Goal: Task Accomplishment & Management: Manage account settings

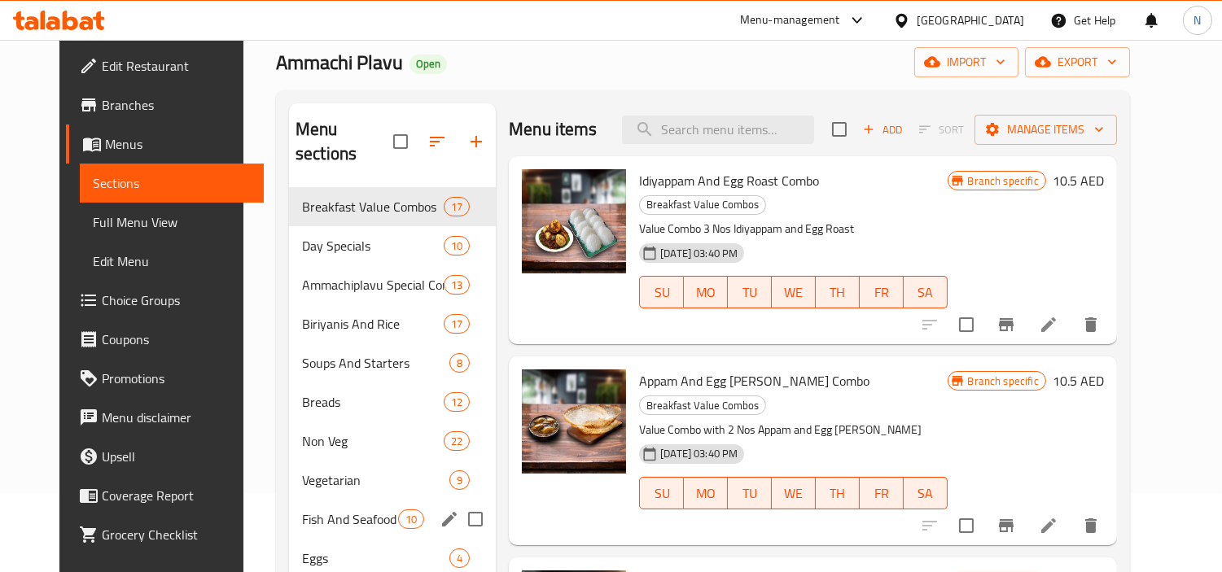
scroll to position [47, 0]
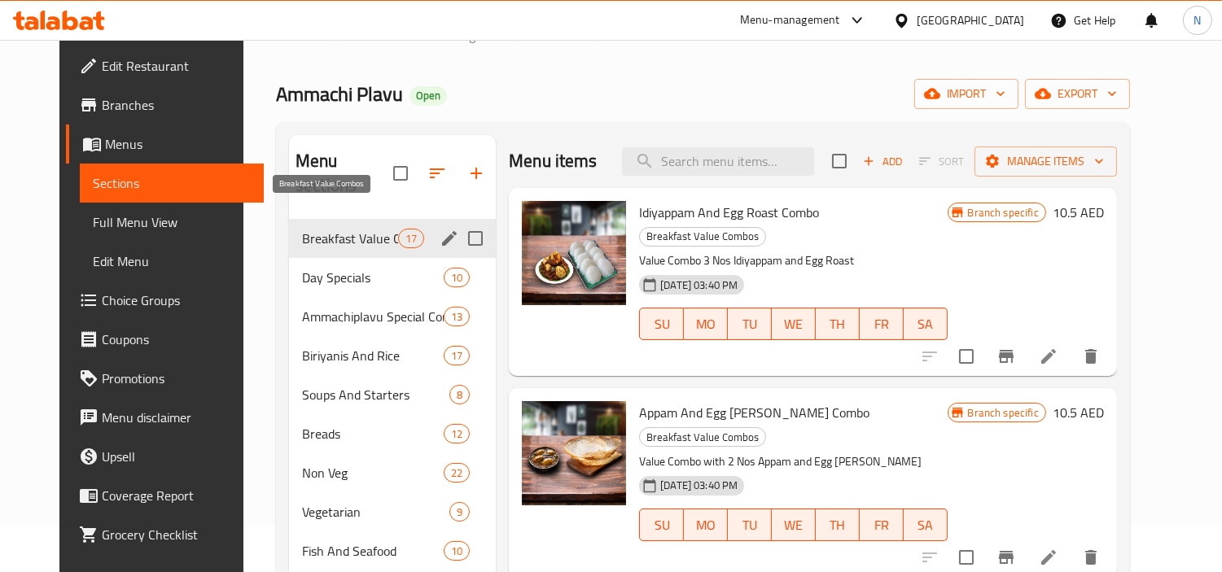
click at [348, 229] on span "Breakfast Value Combos" at bounding box center [350, 239] width 96 height 20
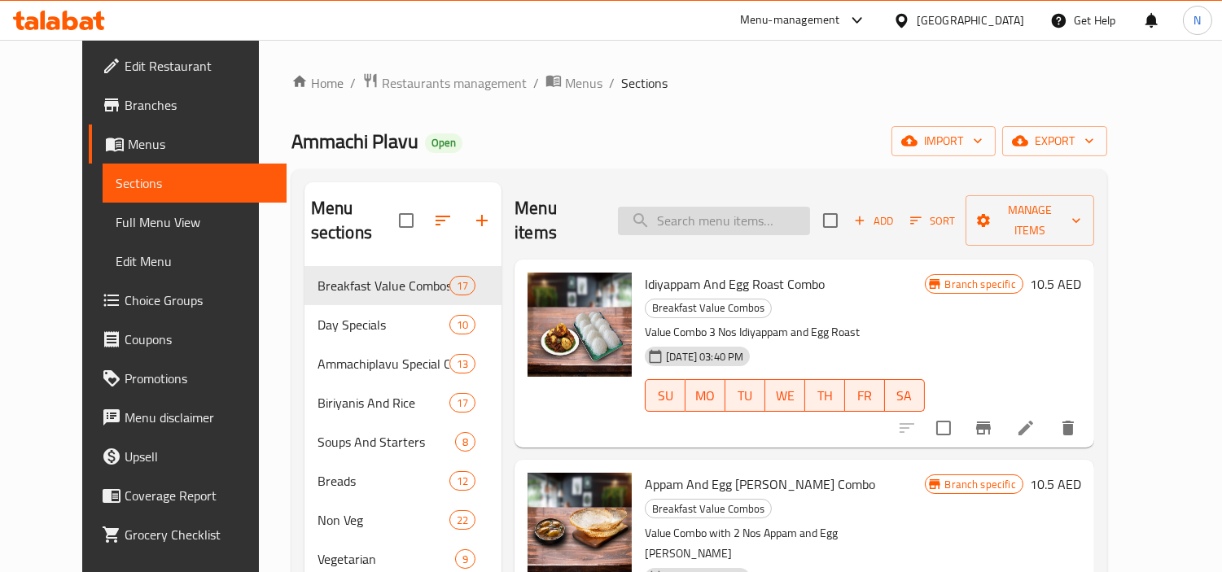
click at [760, 207] on input "search" at bounding box center [714, 221] width 192 height 28
paste input "Boli and Paayasam"
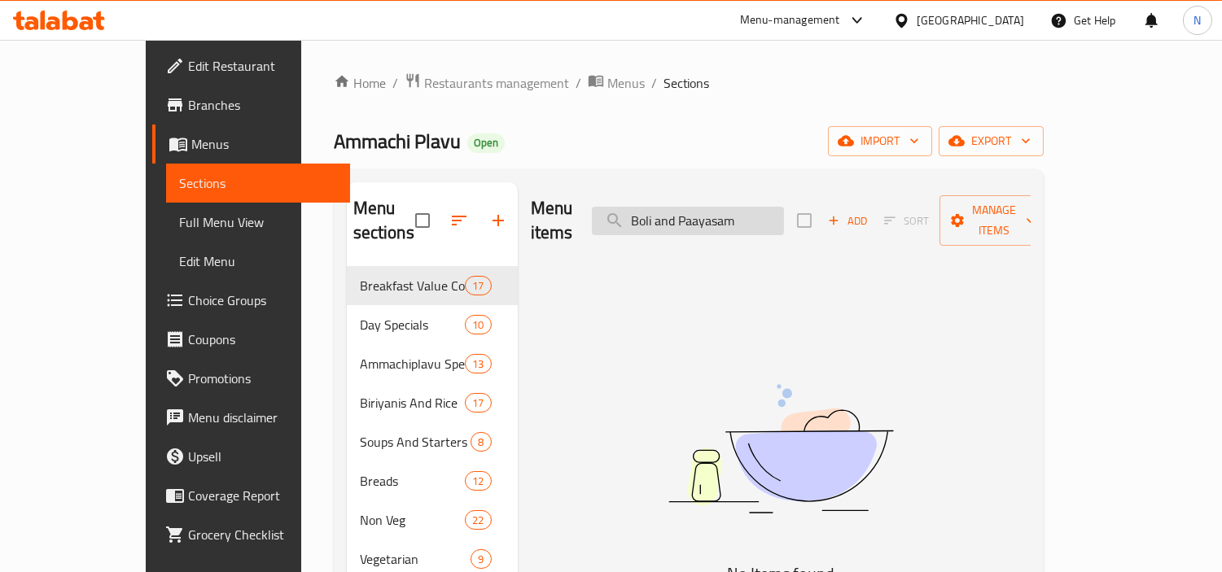
click at [762, 217] on input "Boli and Paayasam" at bounding box center [688, 221] width 192 height 28
paste input "( Single)"
click at [733, 217] on input "Boli ( Single)" at bounding box center [688, 221] width 192 height 28
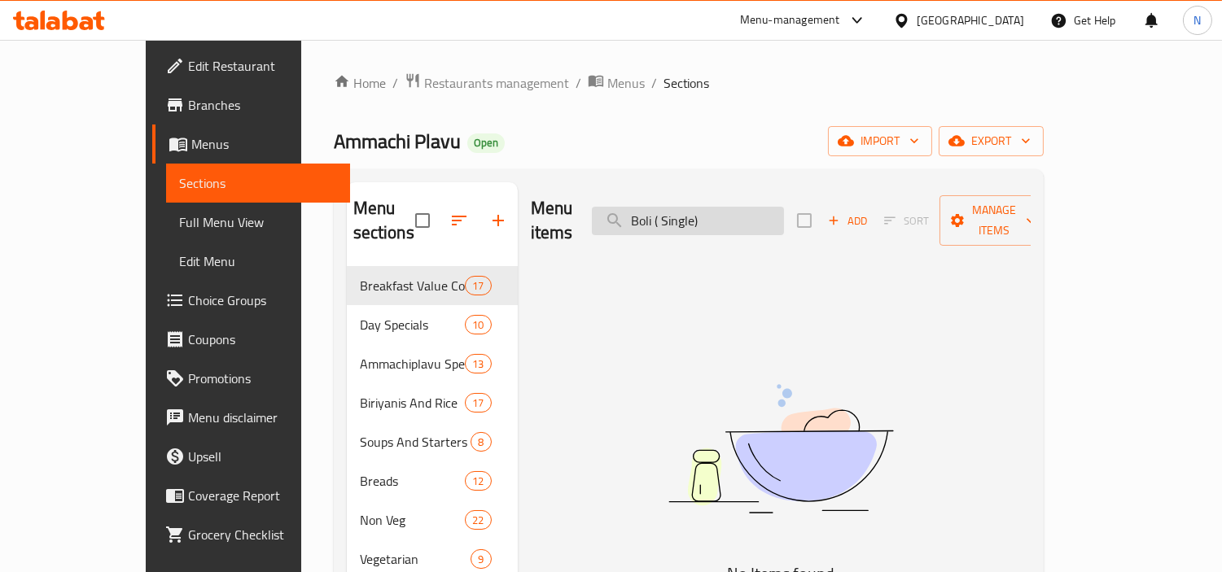
click at [733, 217] on input "Boli ( Single)" at bounding box center [688, 221] width 192 height 28
paste input "Paalada Paayasam (500ml"
click at [784, 207] on input "Paalada Paayasam (500ml)" at bounding box center [688, 221] width 192 height 28
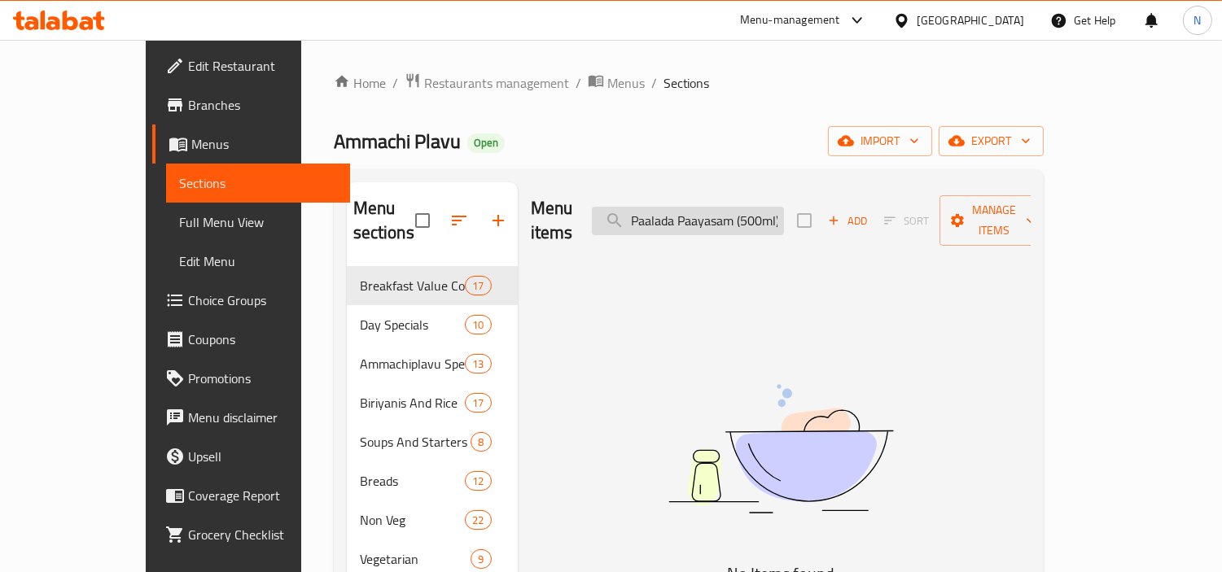
click at [784, 207] on input "Paalada Paayasam (500ml)" at bounding box center [688, 221] width 192 height 28
paste input "[PERSON_NAME] ("
drag, startPoint x: 796, startPoint y: 215, endPoint x: 773, endPoint y: 216, distance: 22.8
click at [773, 216] on input "[PERSON_NAME] ( 500ml)" at bounding box center [688, 221] width 192 height 28
type input "[PERSON_NAME]"
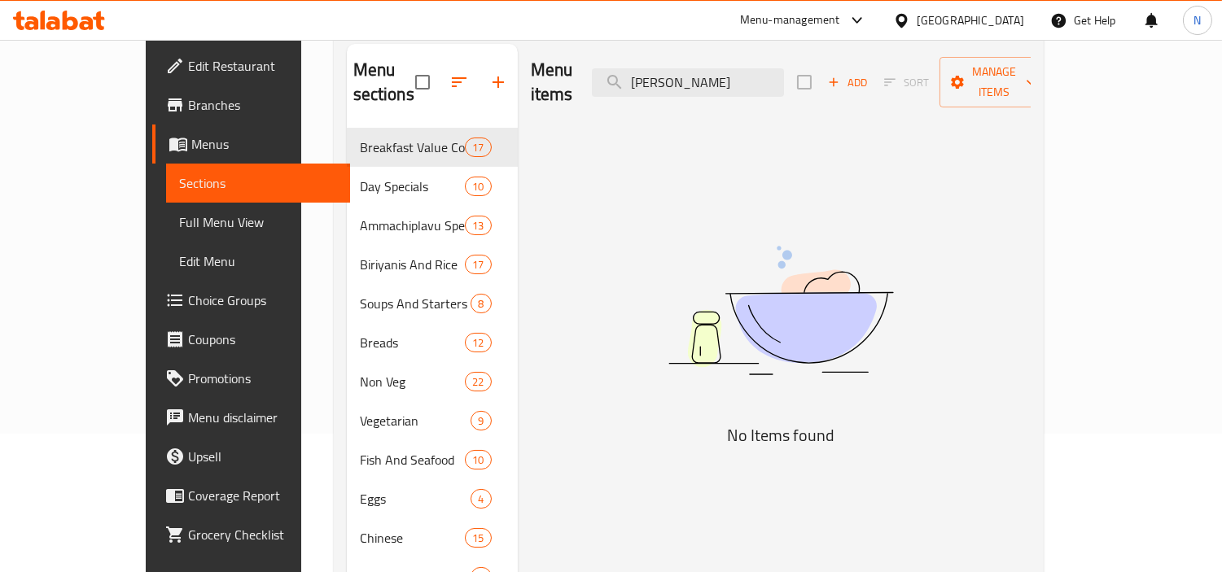
scroll to position [229, 0]
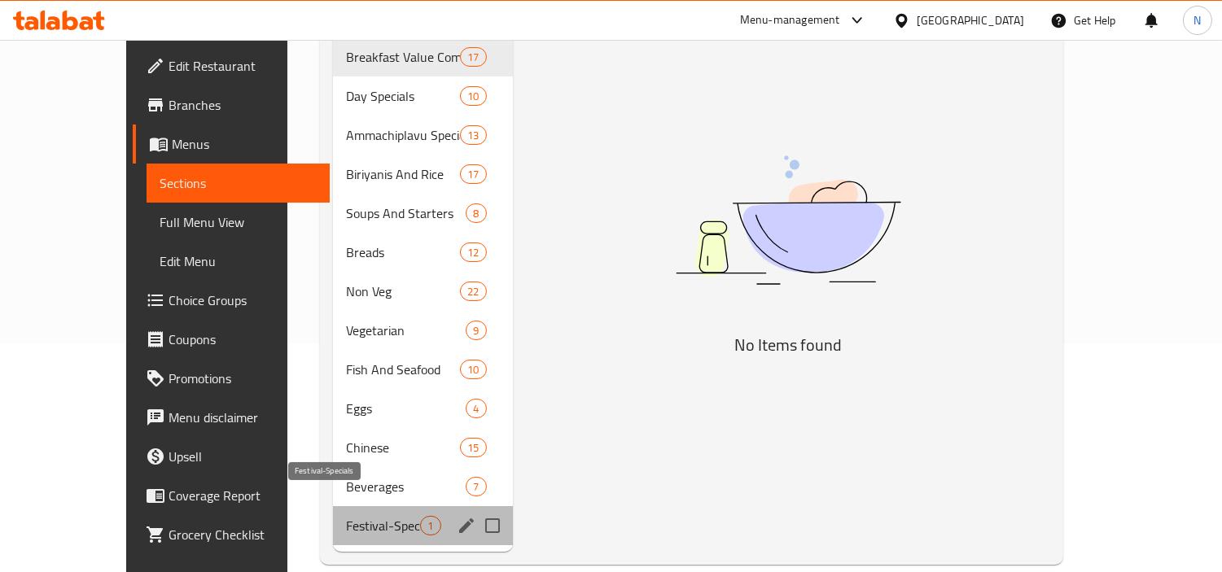
click at [346, 516] on span "Festival-Specials" at bounding box center [383, 526] width 74 height 20
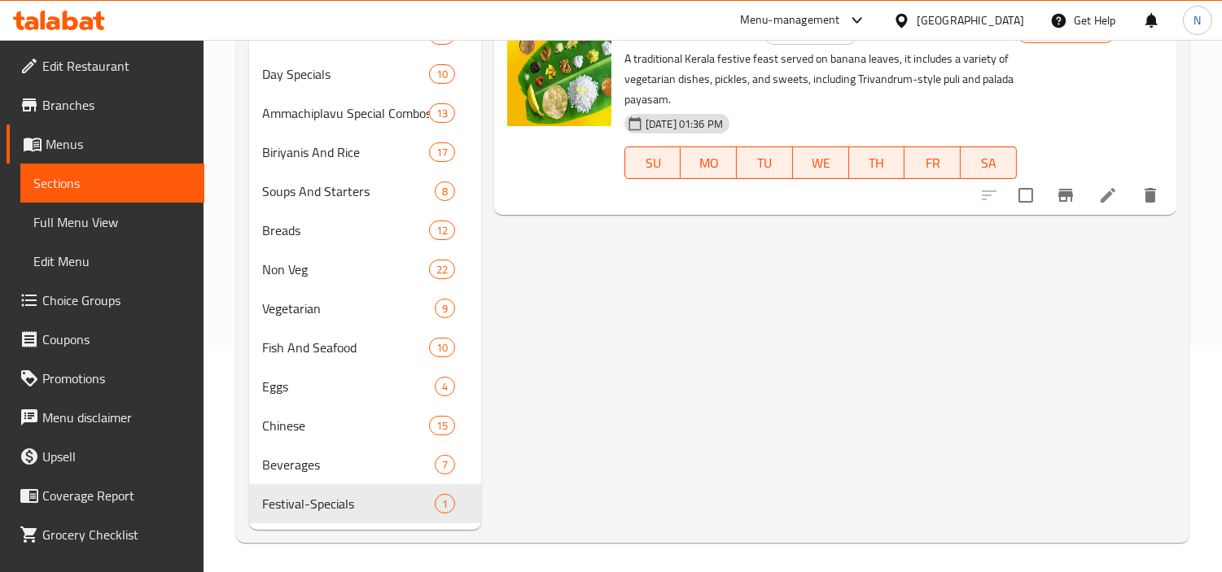
scroll to position [229, 0]
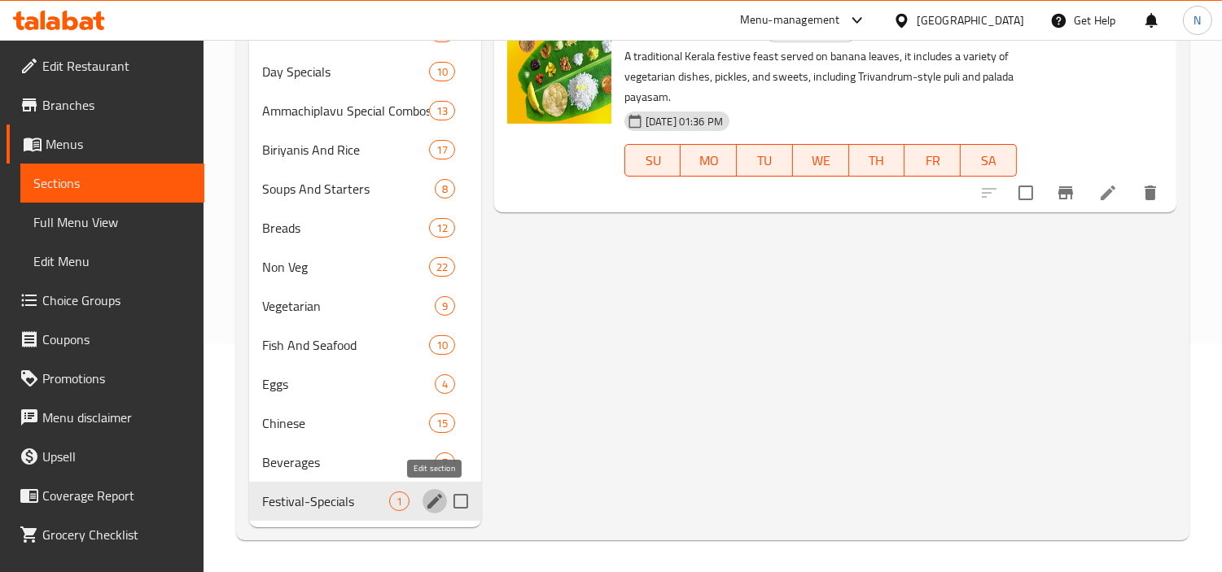
click at [433, 503] on icon "edit" at bounding box center [434, 501] width 15 height 15
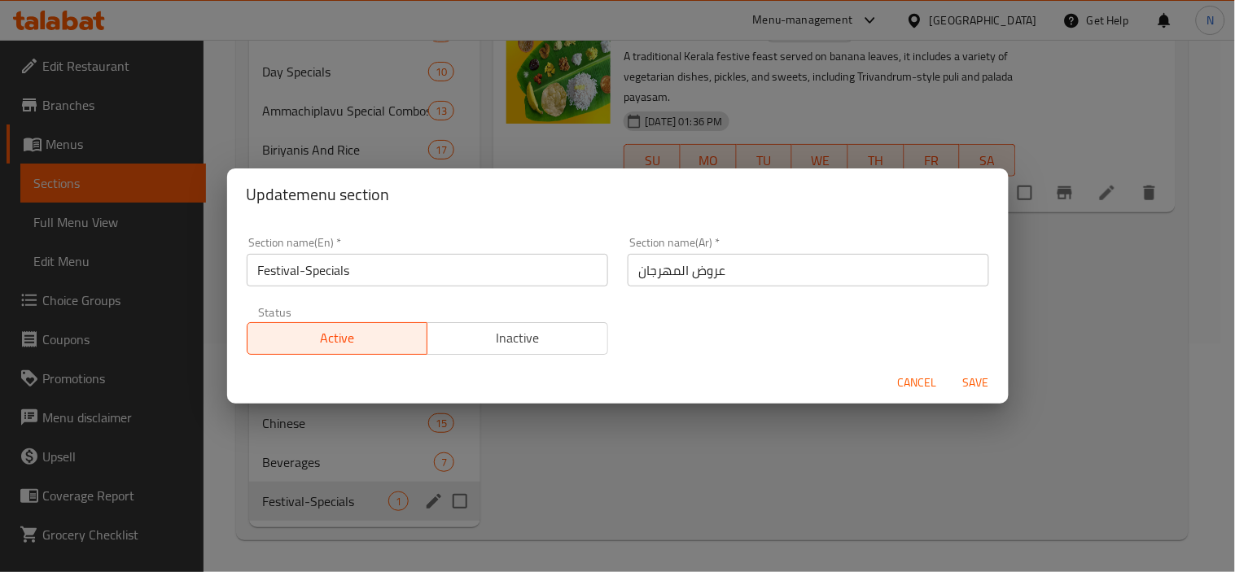
click at [931, 438] on div "Update menu section Section name(En)   * Festival-Specials Section name(En) * S…" at bounding box center [617, 286] width 1235 height 572
click at [918, 386] on span "Cancel" at bounding box center [917, 383] width 39 height 20
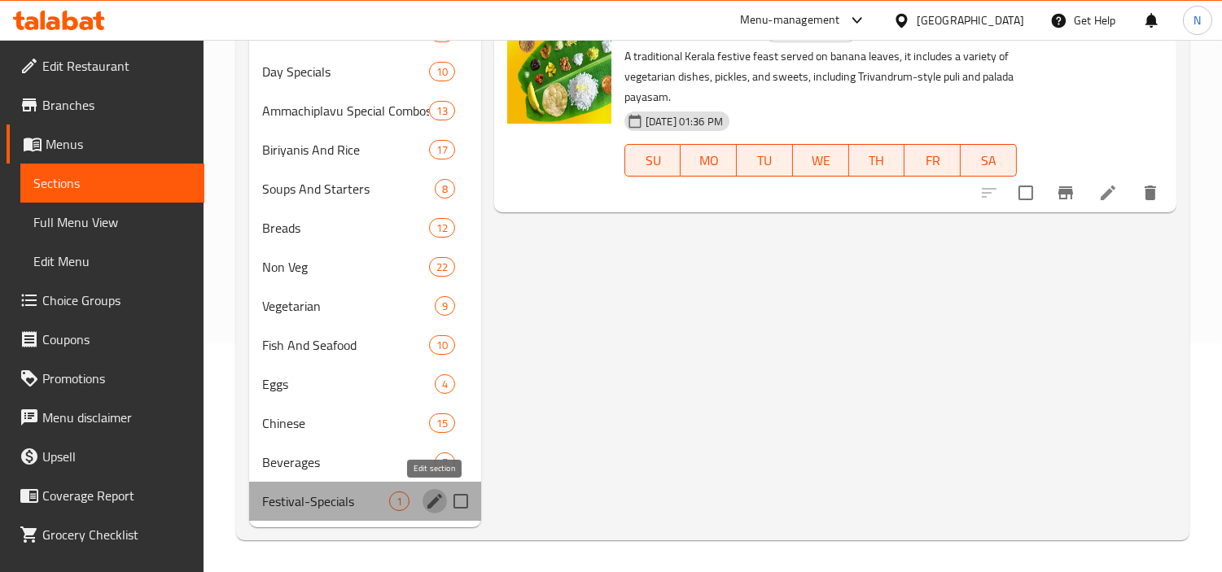
click at [427, 493] on icon "edit" at bounding box center [435, 502] width 20 height 20
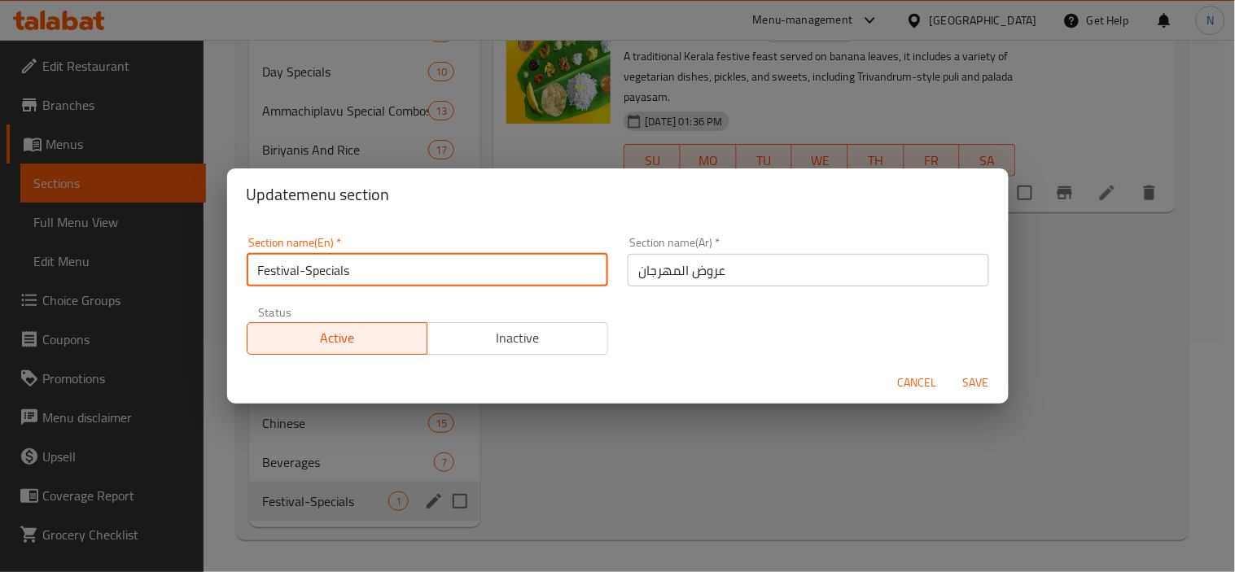
click at [357, 274] on input "Festival-Specials" at bounding box center [428, 270] width 362 height 33
